Goal: Task Accomplishment & Management: Use online tool/utility

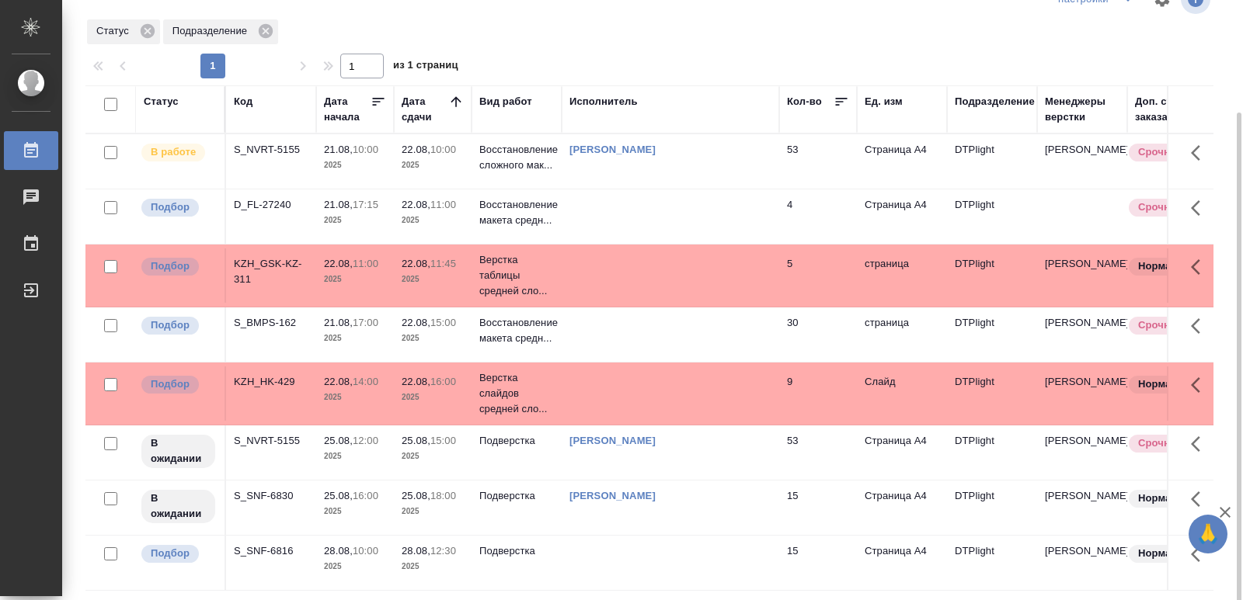
scroll to position [92, 0]
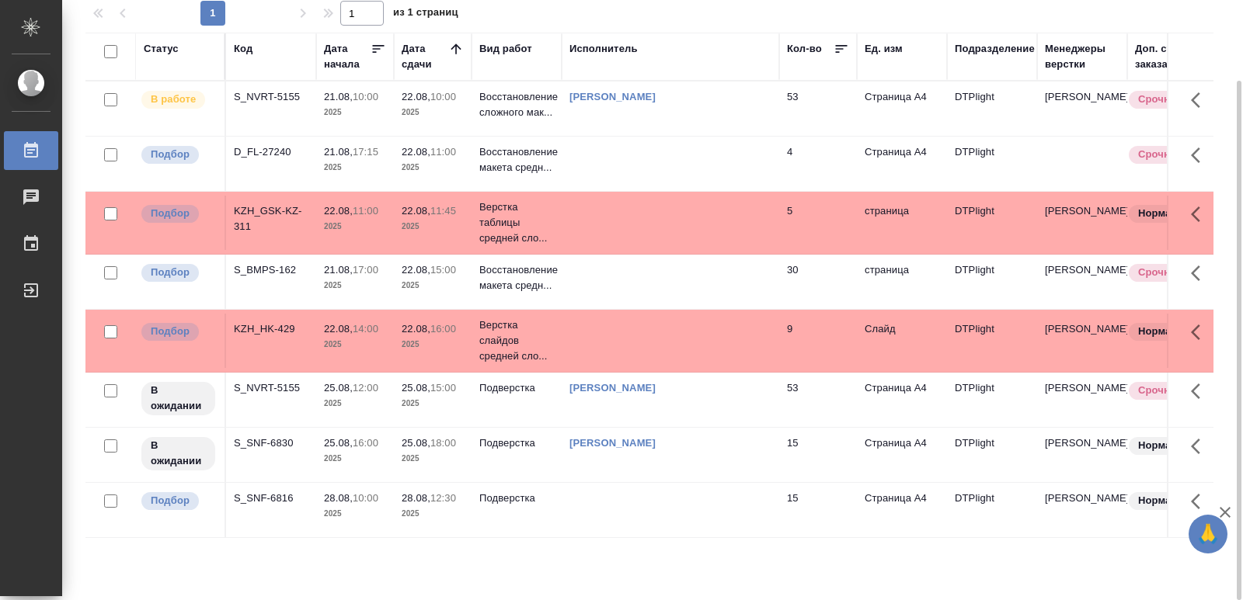
click at [269, 105] on div "S_BMPS-162" at bounding box center [271, 97] width 75 height 16
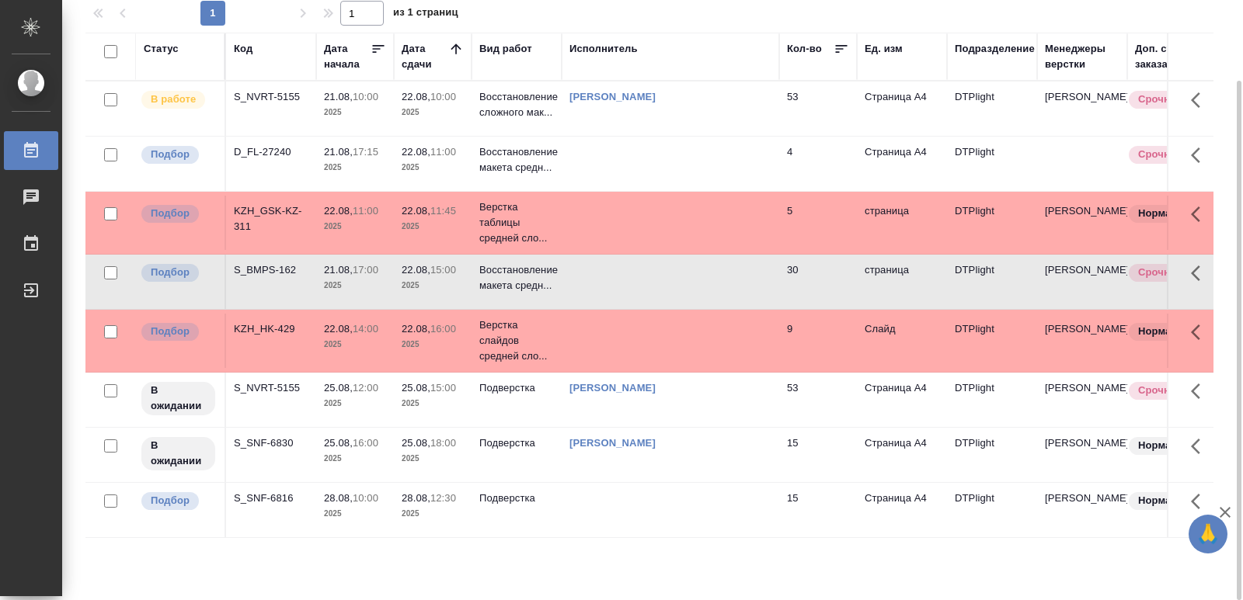
click at [269, 105] on div "S_BMPS-162" at bounding box center [271, 97] width 75 height 16
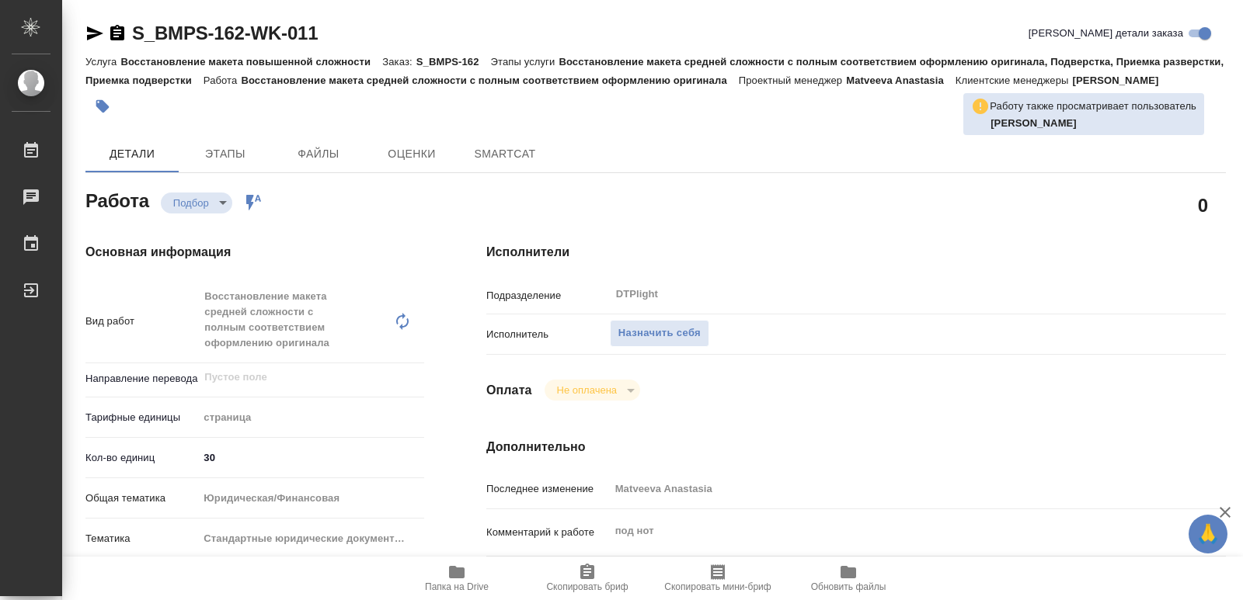
type textarea "x"
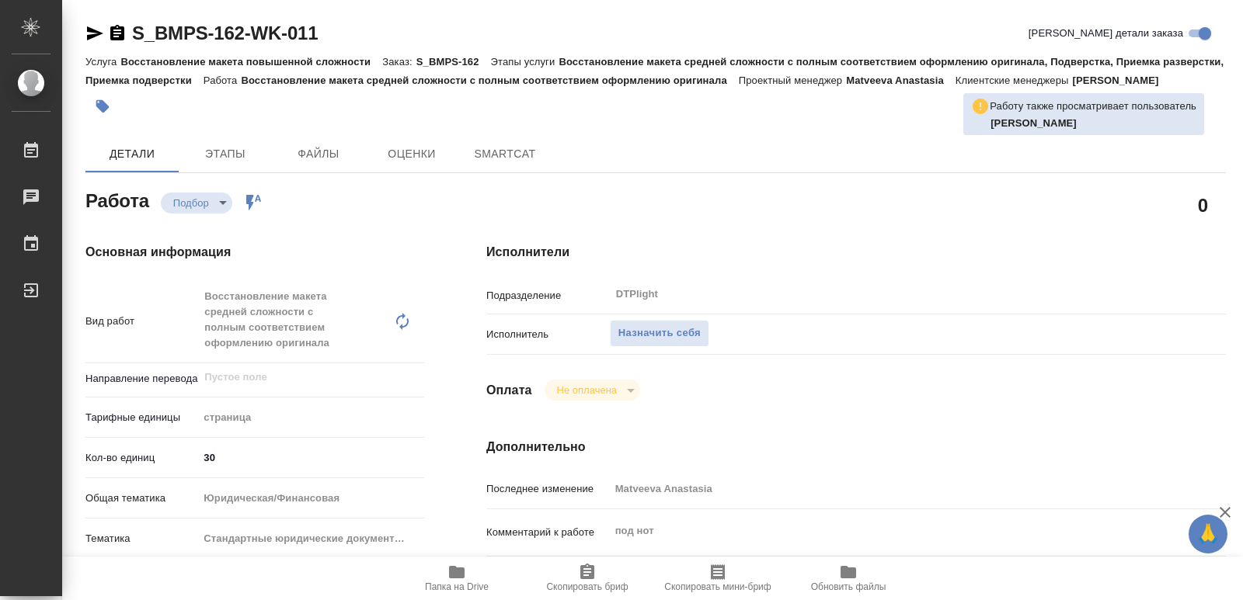
type textarea "x"
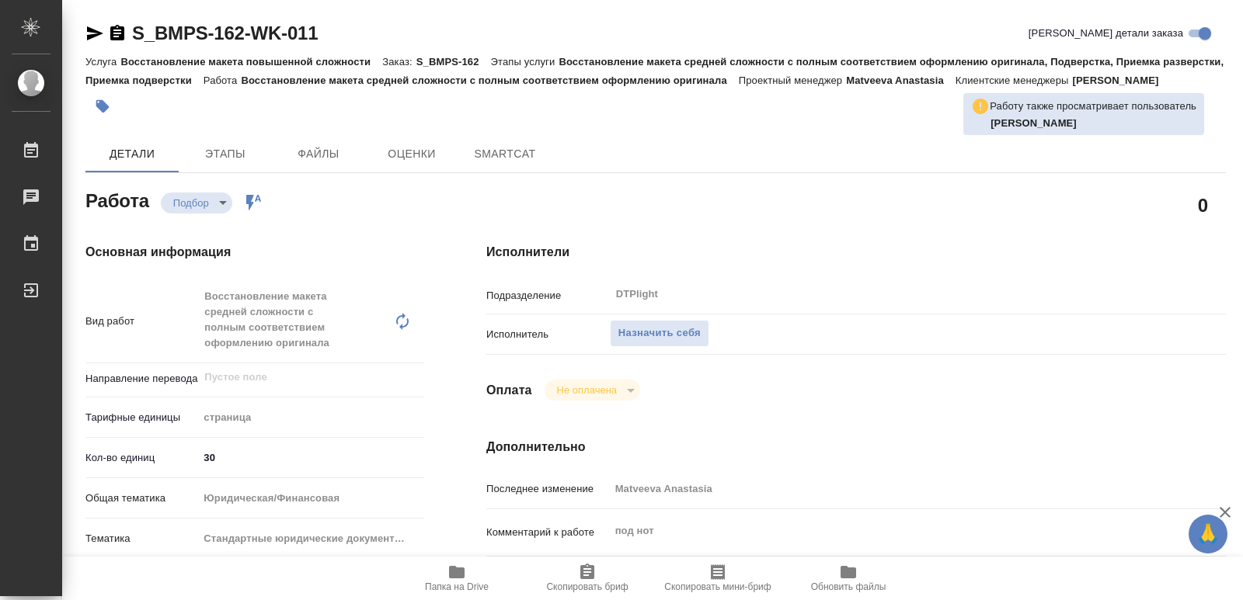
type textarea "x"
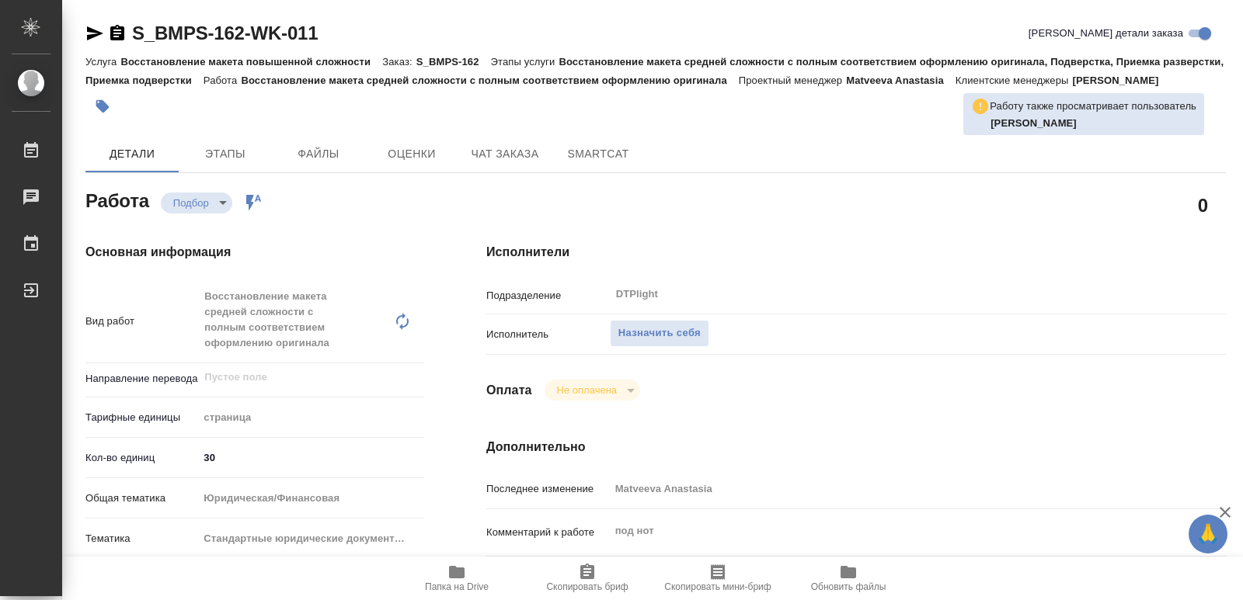
type textarea "x"
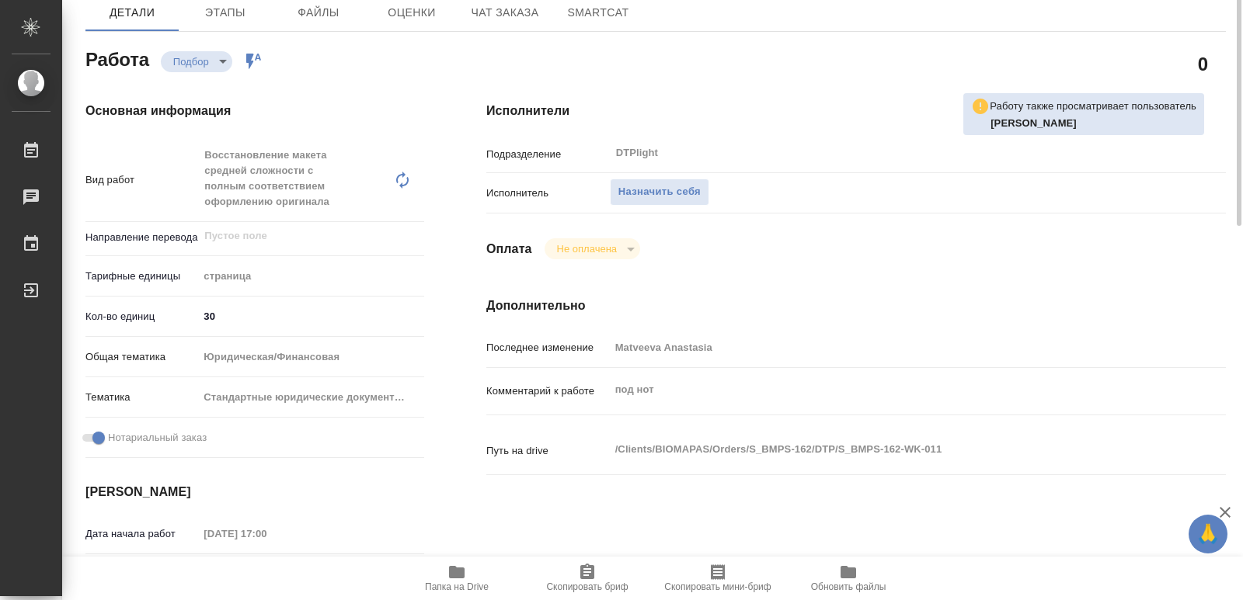
scroll to position [165, 0]
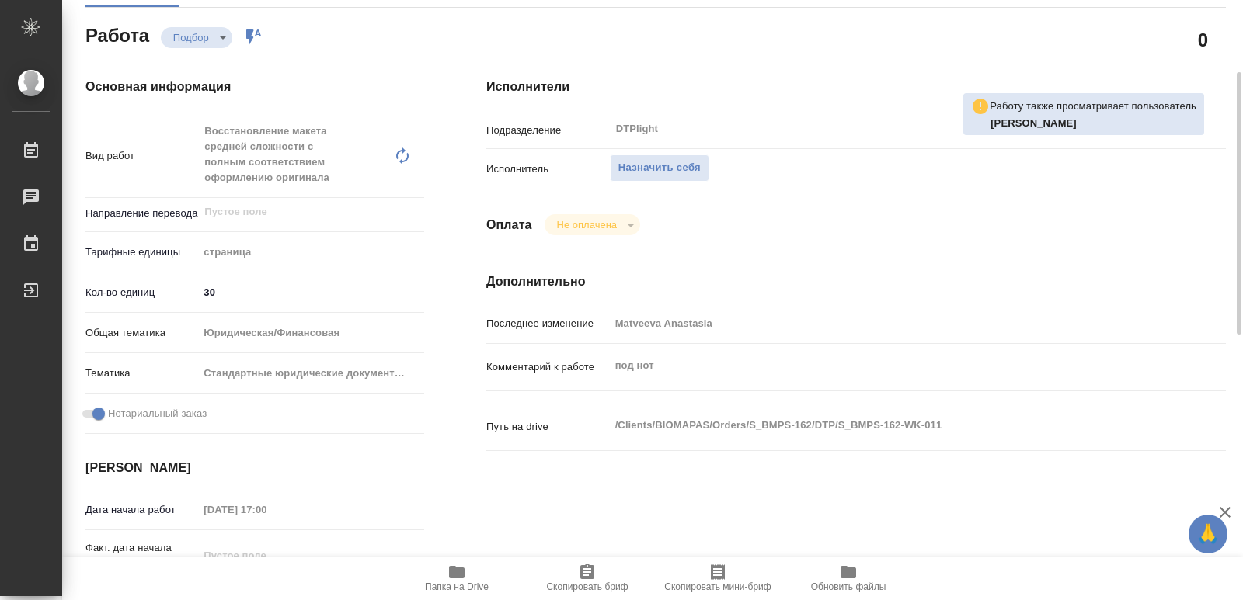
type textarea "x"
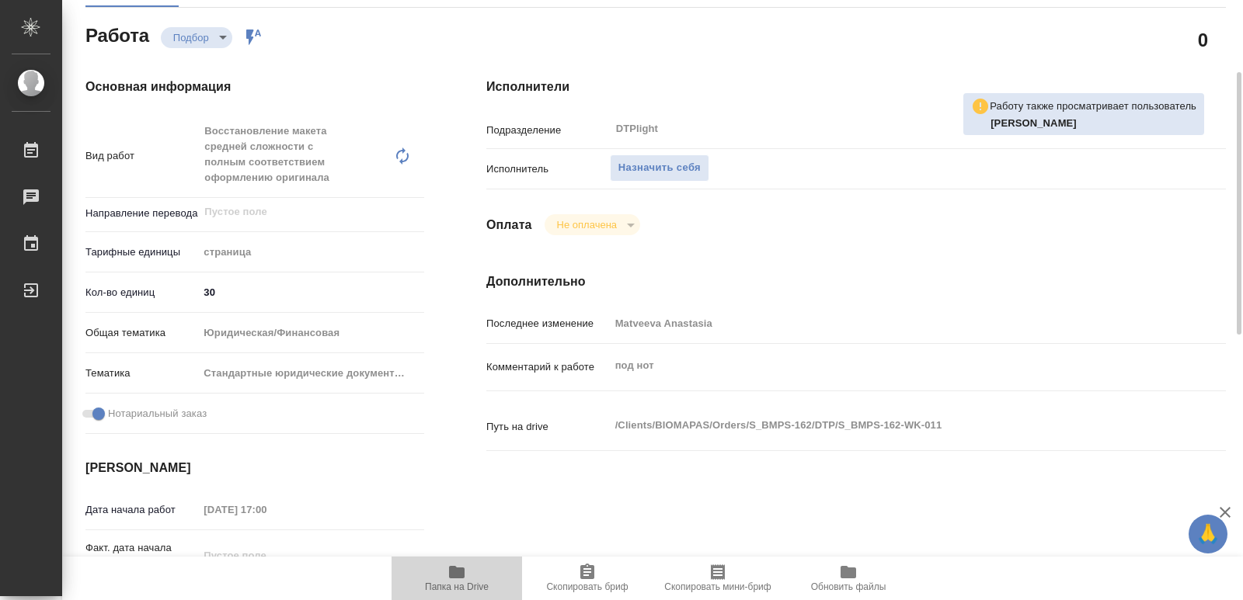
click at [456, 579] on icon "button" at bounding box center [456, 572] width 19 height 19
